Goal: Contribute content: Add original content to the website for others to see

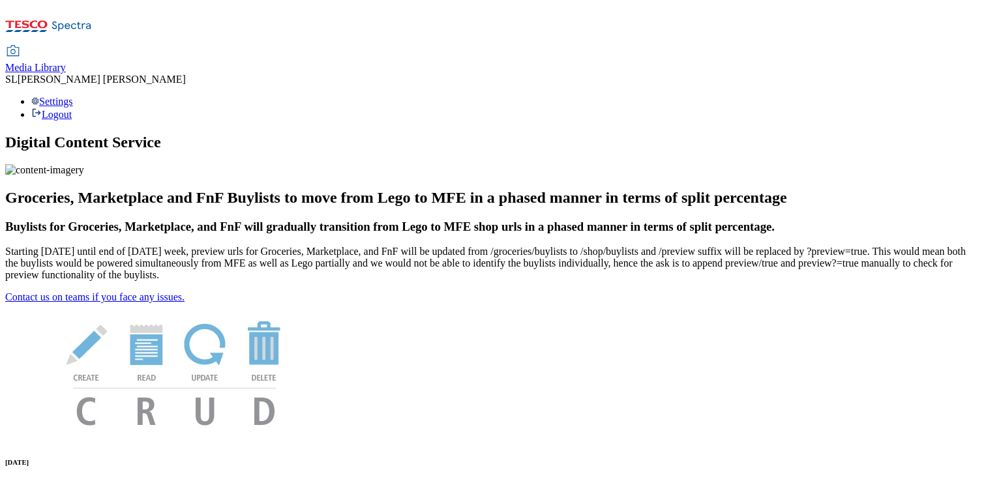
click at [66, 62] on span "Media Library" at bounding box center [35, 67] width 61 height 11
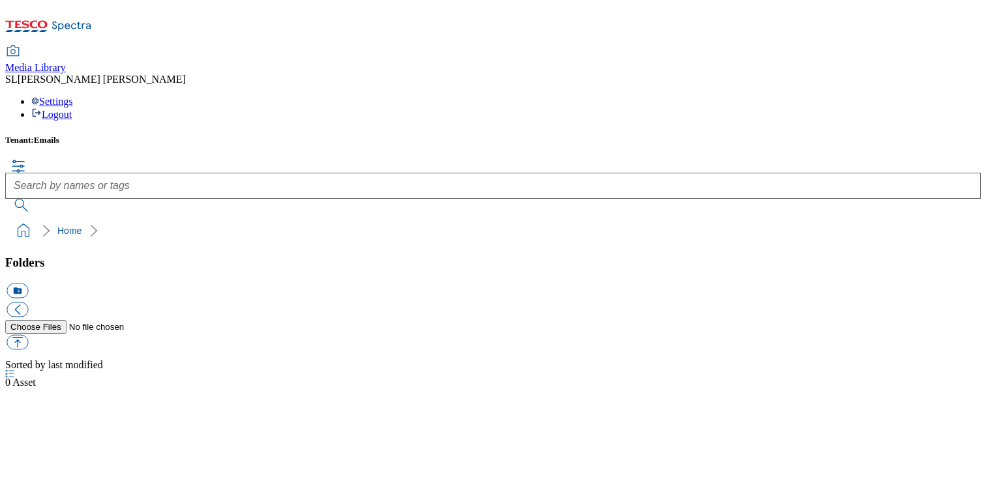
scroll to position [1, 0]
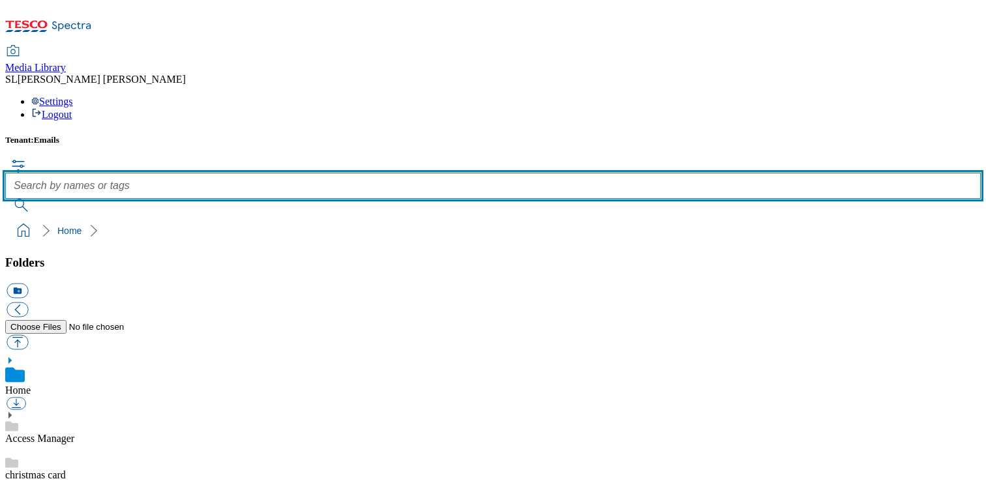
click at [396, 173] on input "text" at bounding box center [493, 186] width 976 height 26
type input "marketplace"
click at [5, 199] on button "submit" at bounding box center [22, 205] width 34 height 13
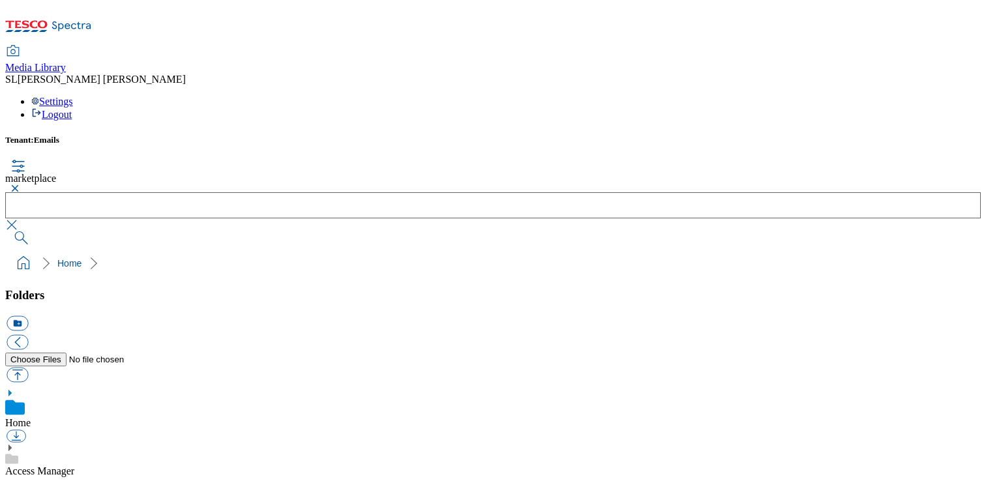
click at [39, 232] on button "submit" at bounding box center [22, 238] width 34 height 13
click at [21, 185] on button "button" at bounding box center [13, 189] width 16 height 8
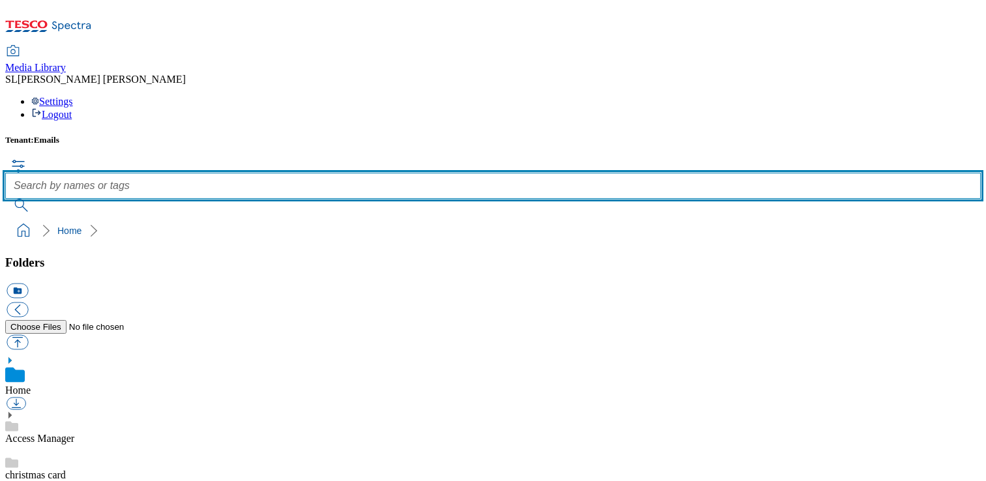
click at [409, 173] on input "text" at bounding box center [493, 186] width 976 height 26
type input "logo"
click at [5, 199] on button "submit" at bounding box center [22, 205] width 34 height 13
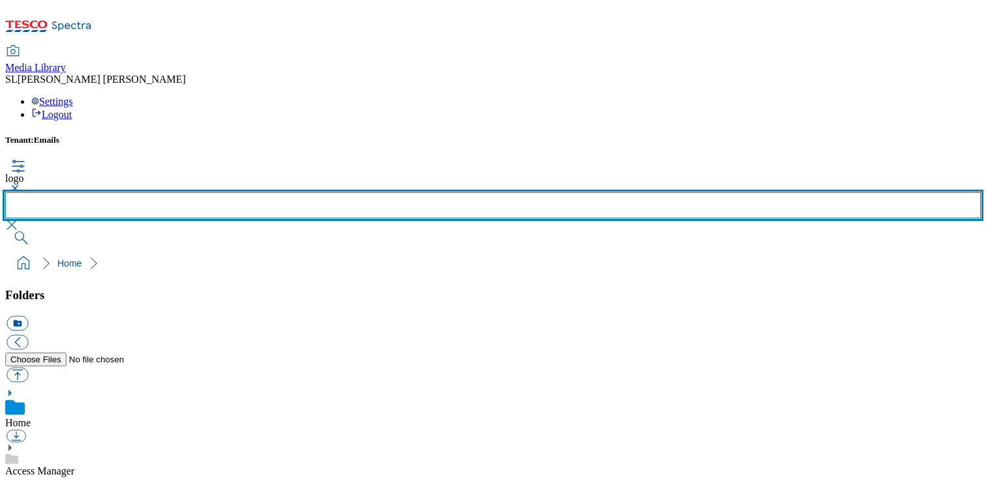
scroll to position [434, 0]
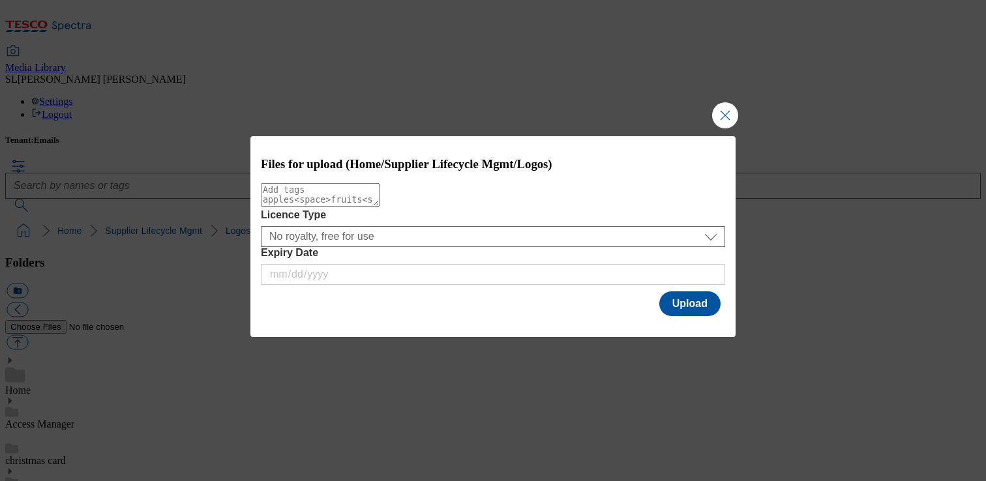
click at [335, 204] on textarea "Modal" at bounding box center [320, 194] width 119 height 23
type textarea "Marketplace"
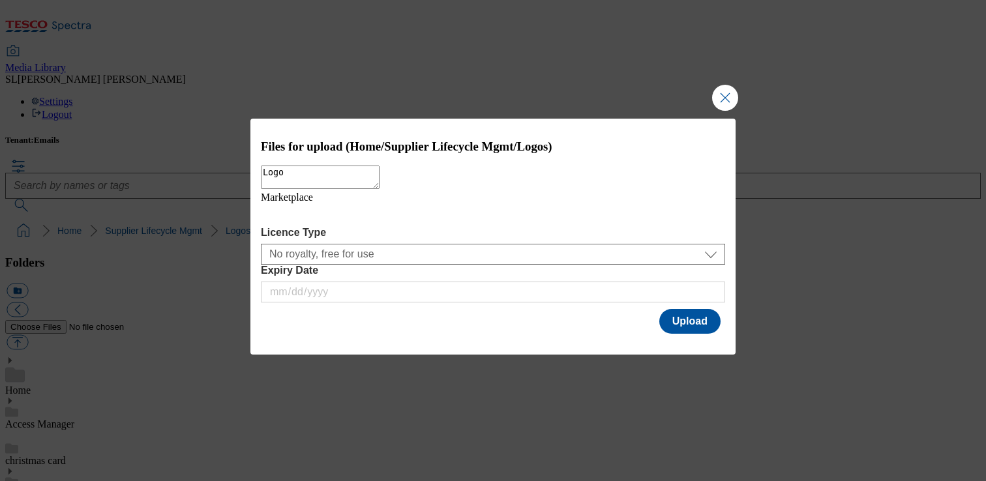
type textarea "Logo"
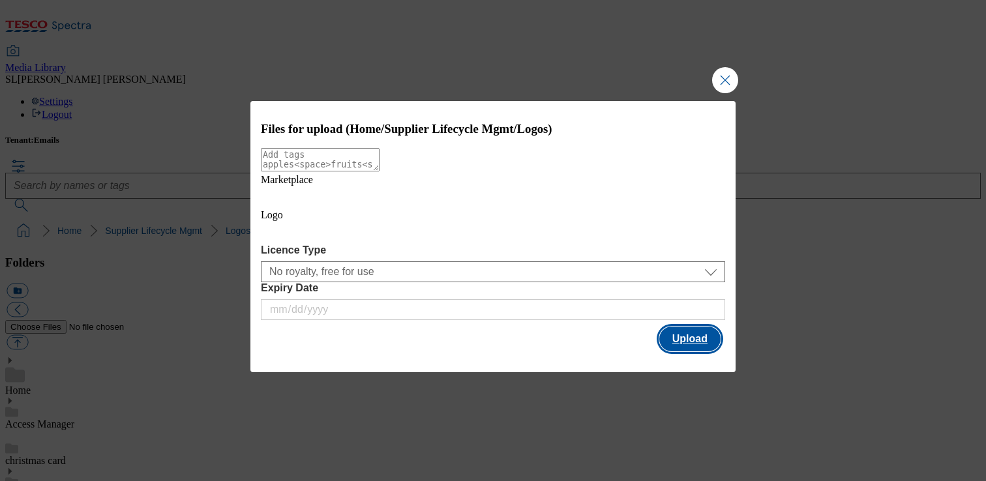
click at [682, 327] on button "Upload" at bounding box center [690, 339] width 61 height 25
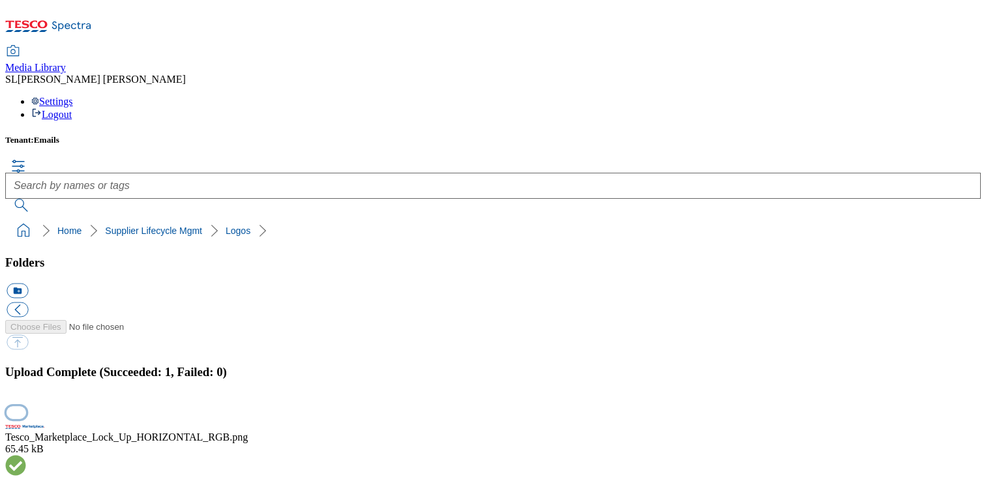
click at [26, 407] on button "button" at bounding box center [17, 413] width 20 height 12
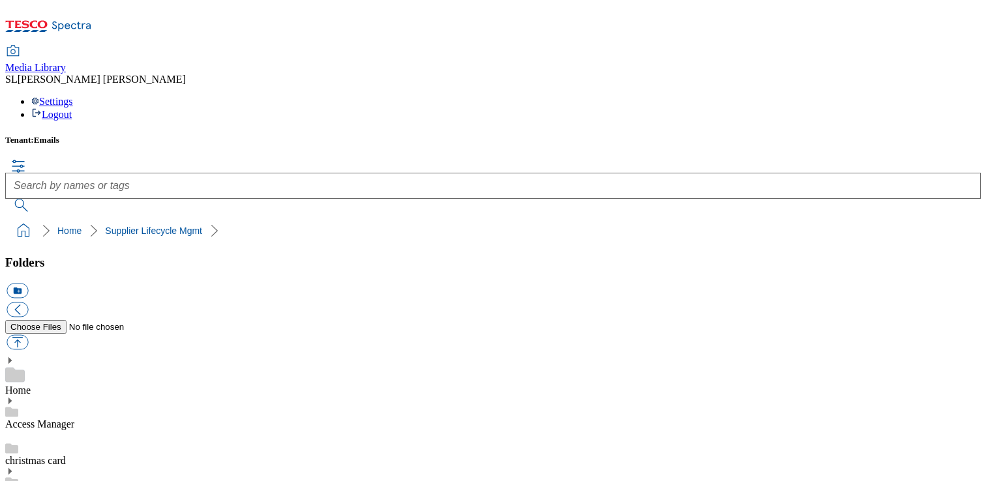
scroll to position [410, 0]
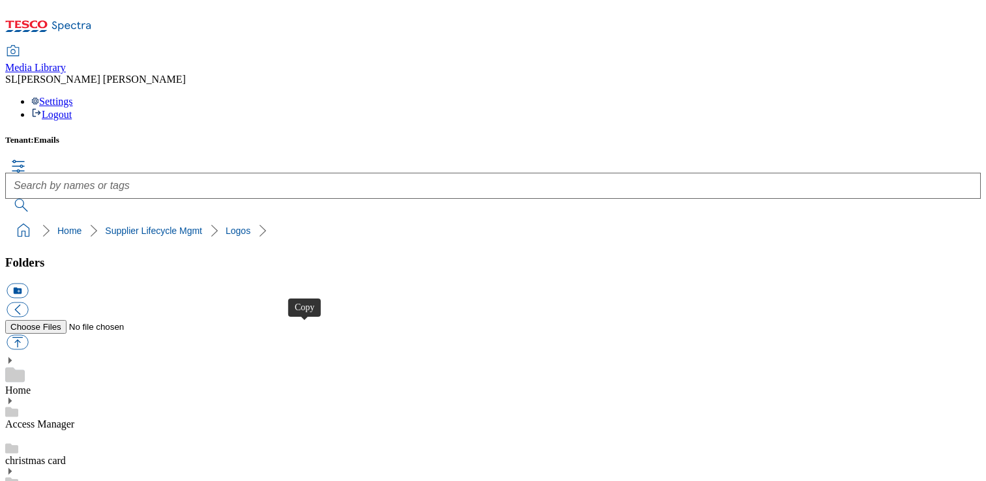
checkbox input "true"
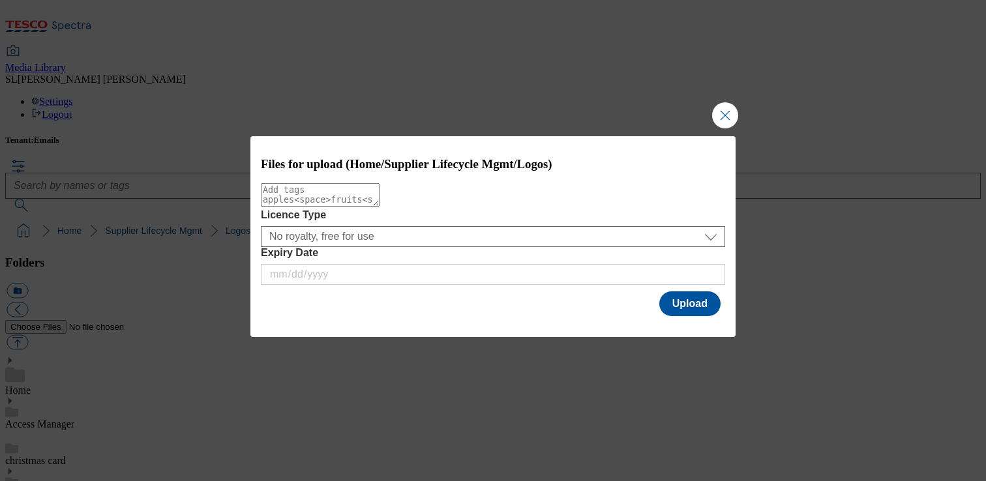
click at [380, 201] on textarea "Modal" at bounding box center [320, 194] width 119 height 23
type textarea "marketplace"
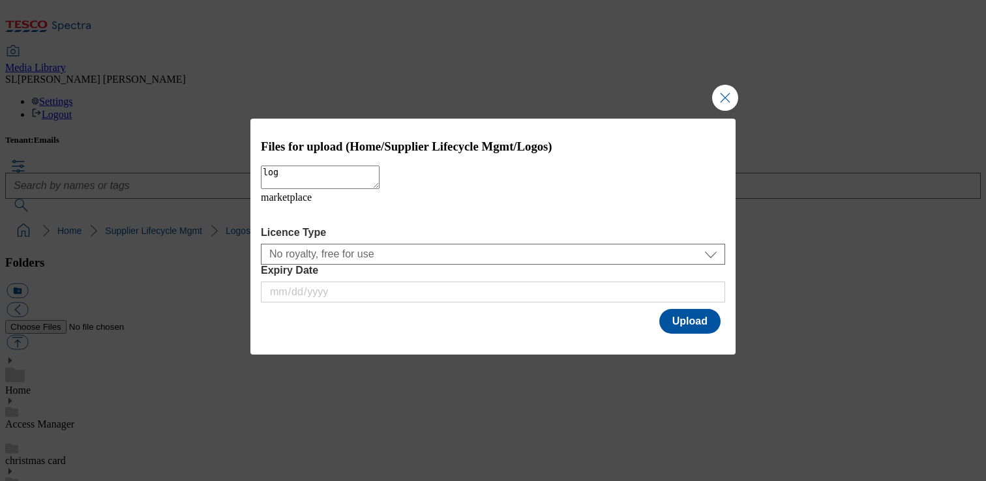
type textarea "logo"
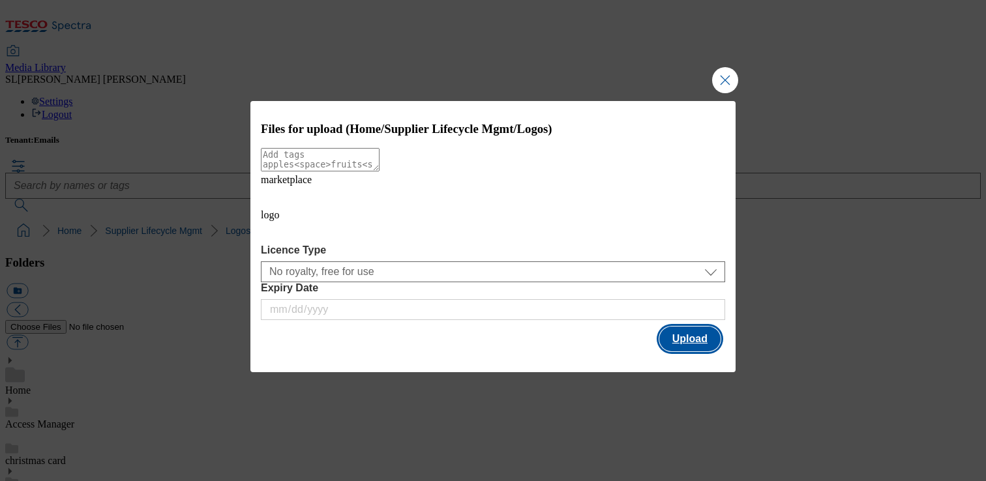
click at [687, 327] on button "Upload" at bounding box center [690, 339] width 61 height 25
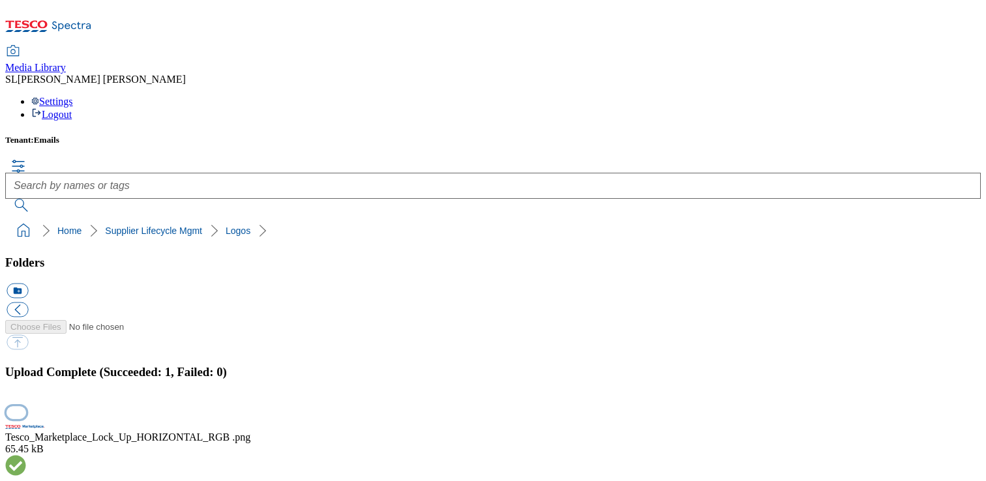
click at [26, 407] on button "button" at bounding box center [17, 413] width 20 height 12
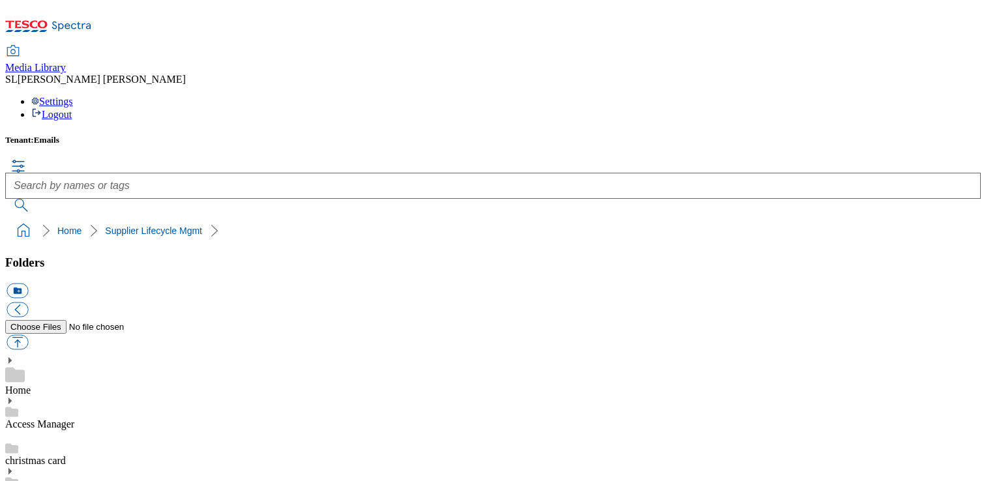
scroll to position [351, 0]
